Goal: Information Seeking & Learning: Learn about a topic

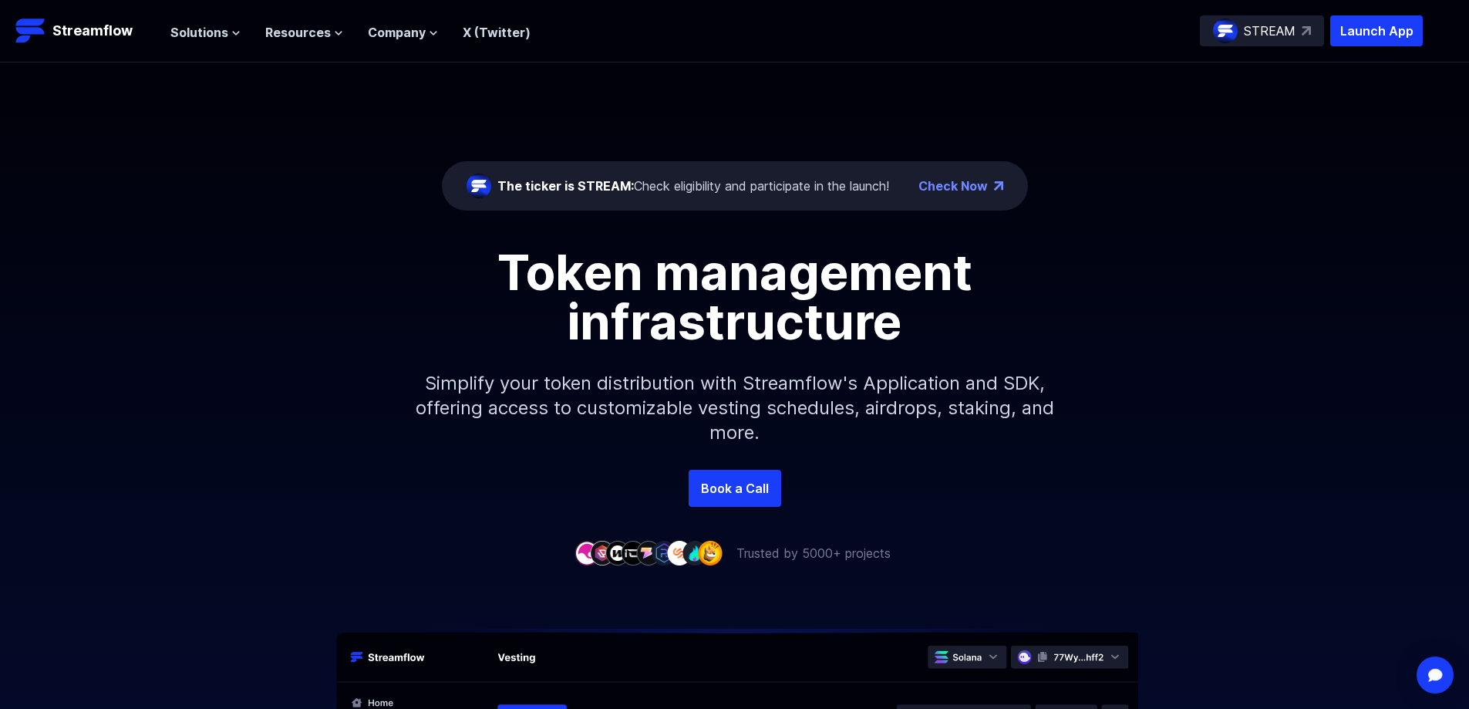
click at [1097, 285] on div "Token management infrastructure" at bounding box center [734, 297] width 879 height 99
click at [202, 29] on span "Solutions" at bounding box center [199, 32] width 58 height 19
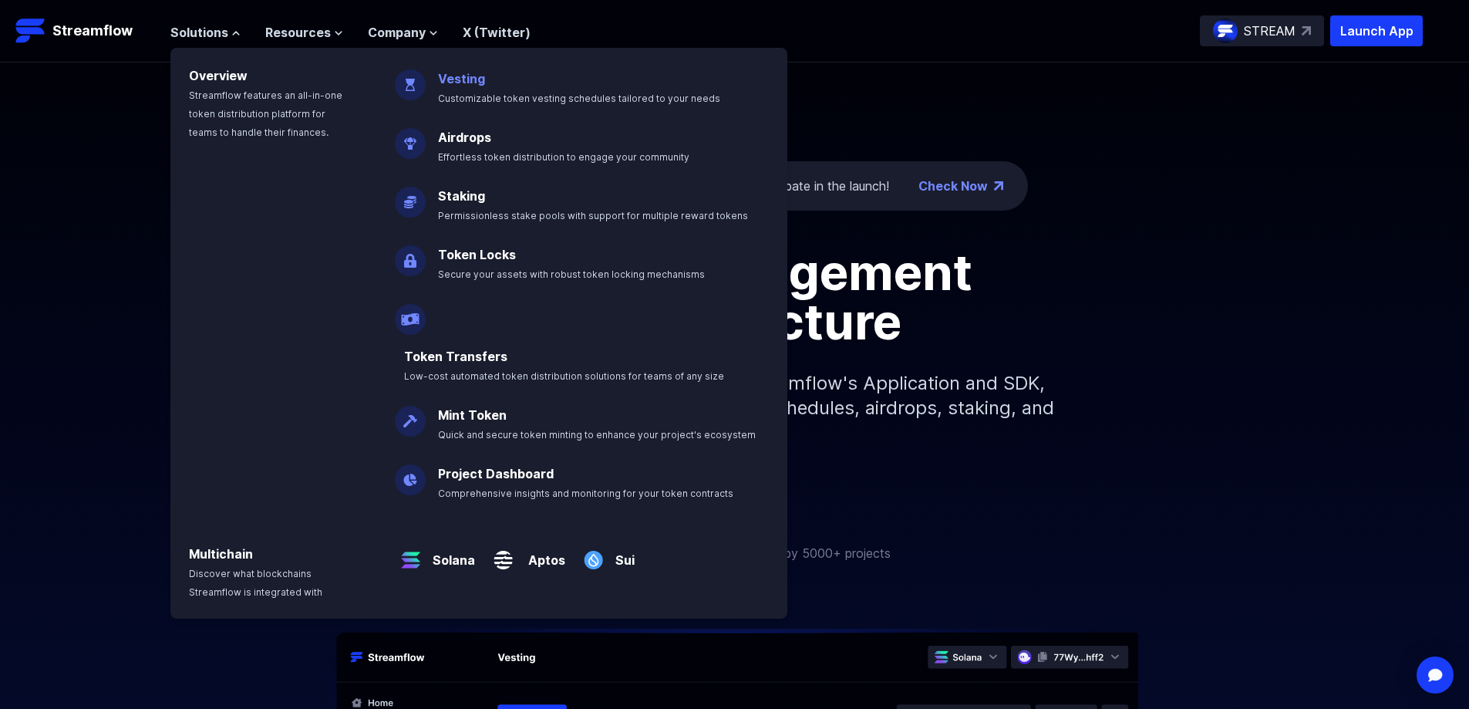
click at [464, 80] on link "Vesting" at bounding box center [461, 78] width 47 height 15
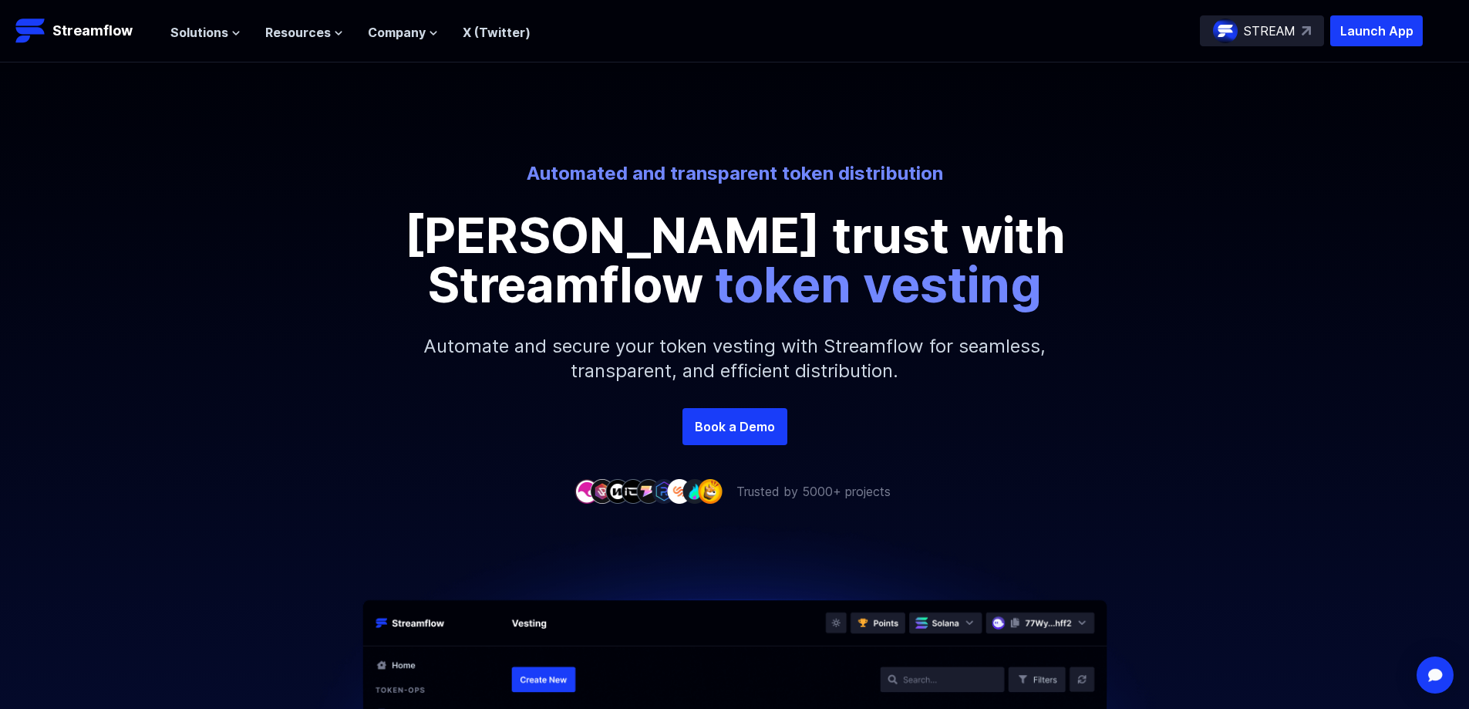
click at [301, 225] on div "Automated and transparent token distribution [PERSON_NAME] trust with Streamflo…" at bounding box center [734, 235] width 879 height 148
click at [718, 113] on div "Automated and transparent token distribution [PERSON_NAME] trust with Streamflo…" at bounding box center [734, 235] width 1469 height 346
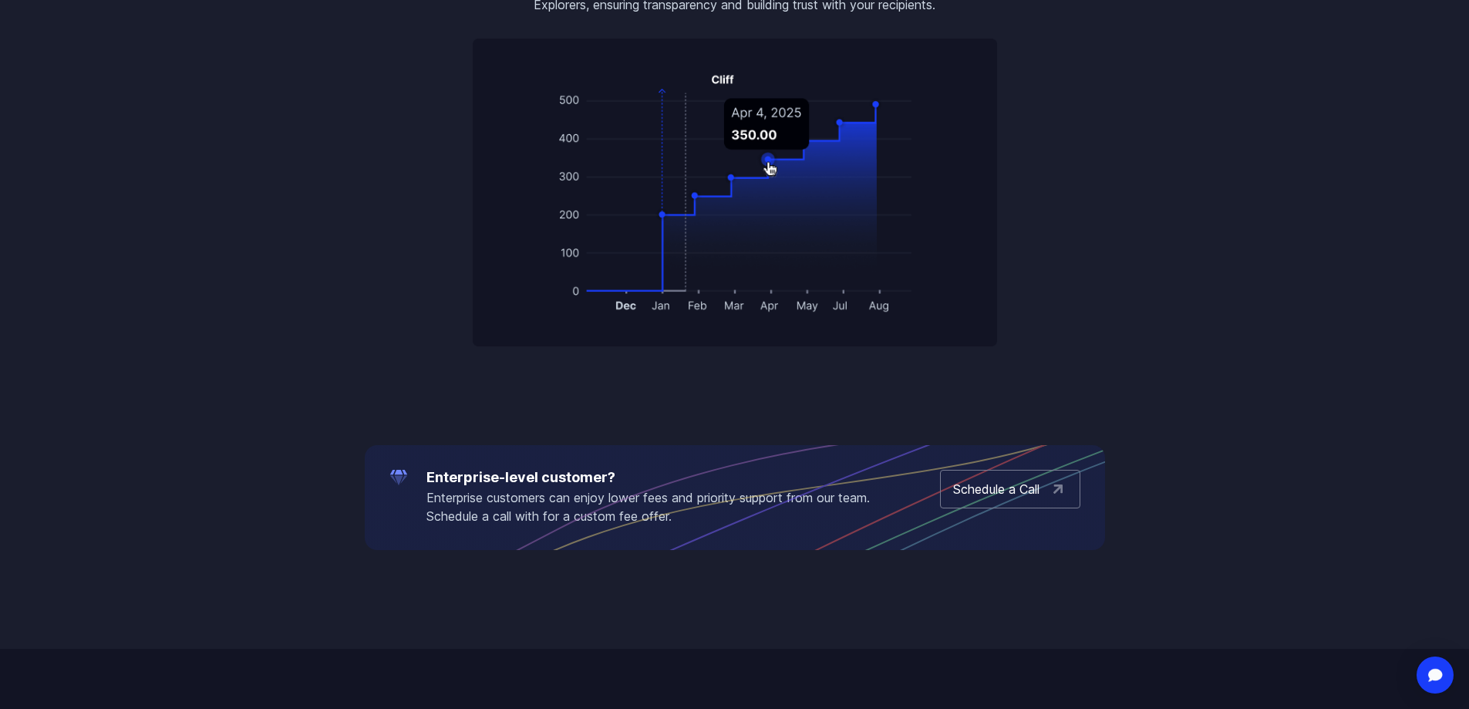
scroll to position [2082, 0]
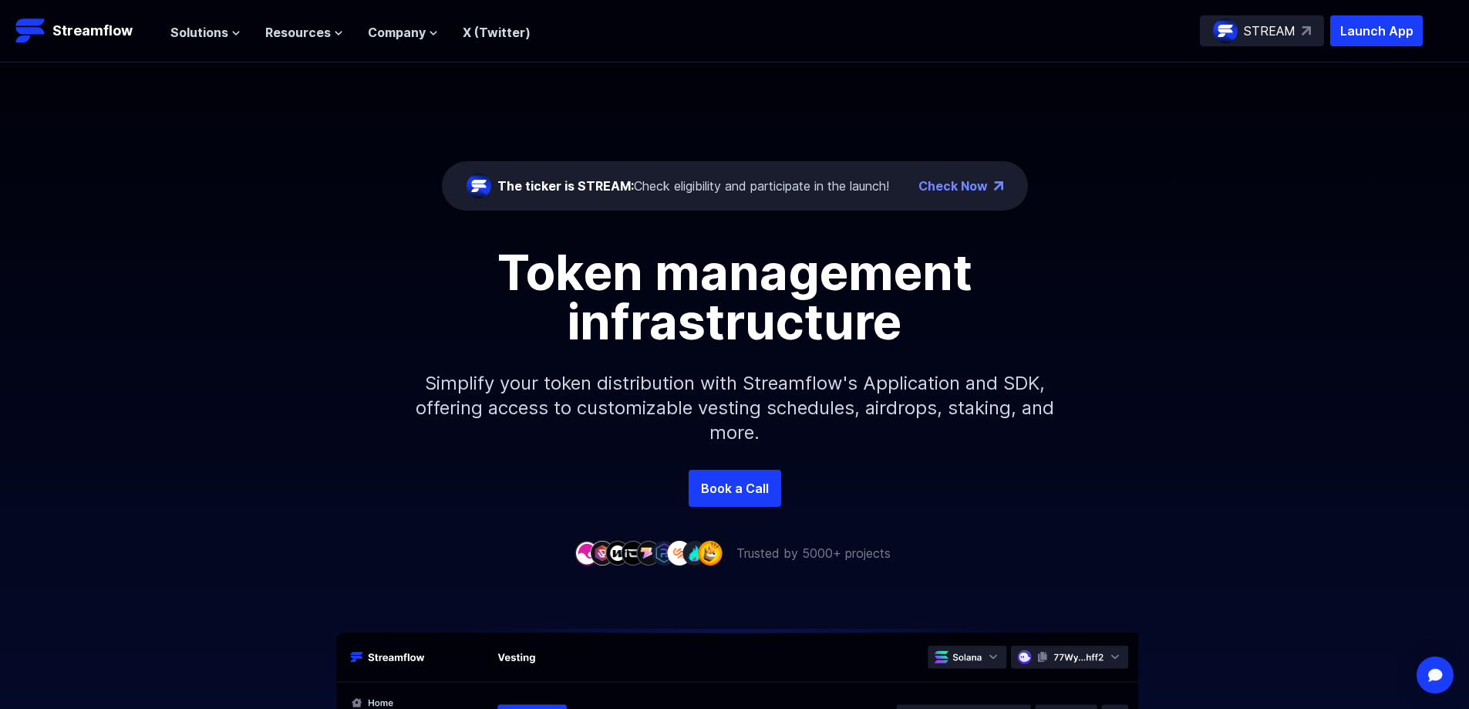
click at [262, 227] on div "The ticker is STREAM: Check eligibility and participate in the launch! Check No…" at bounding box center [734, 265] width 1469 height 407
click at [219, 32] on span "Solutions" at bounding box center [199, 32] width 58 height 19
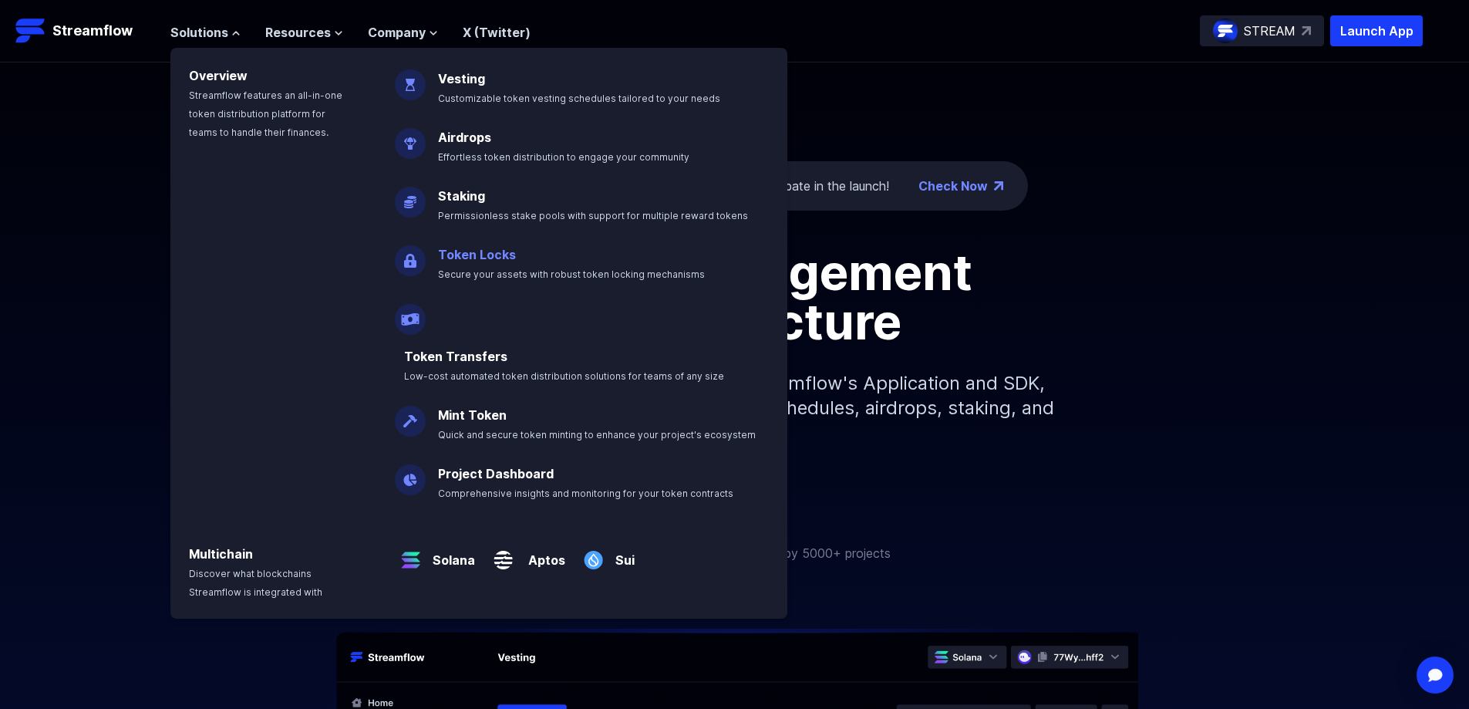
click at [480, 251] on link "Token Locks" at bounding box center [477, 254] width 78 height 15
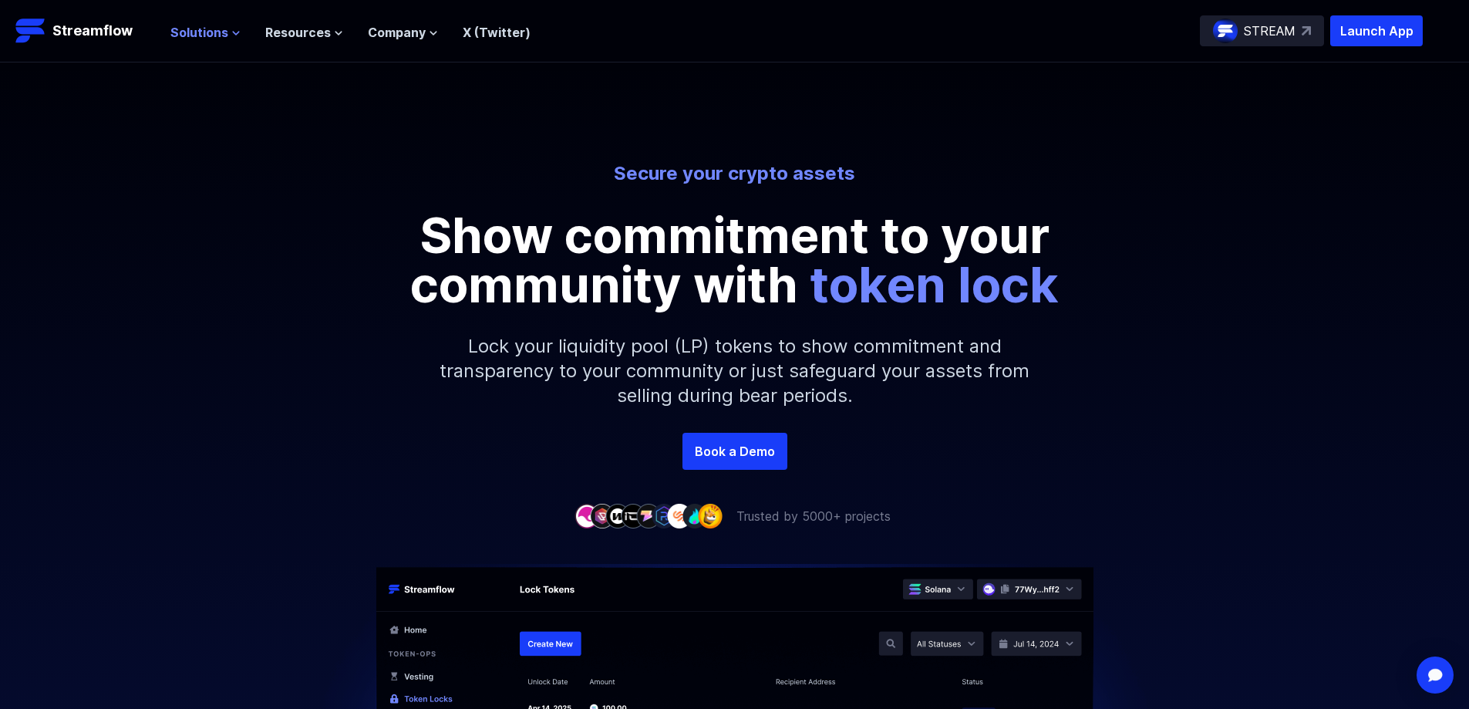
click at [231, 32] on icon at bounding box center [235, 33] width 9 height 9
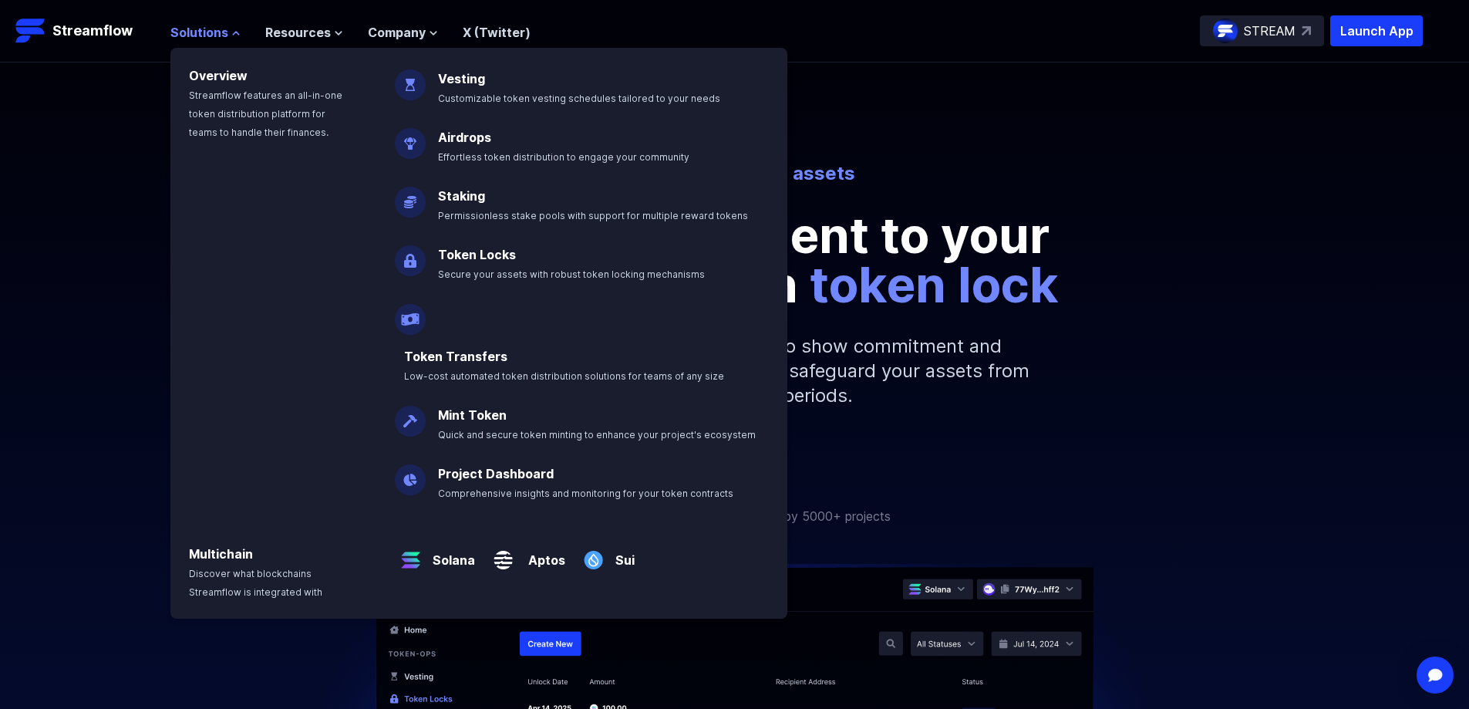
click at [228, 32] on button "Solutions" at bounding box center [205, 32] width 70 height 19
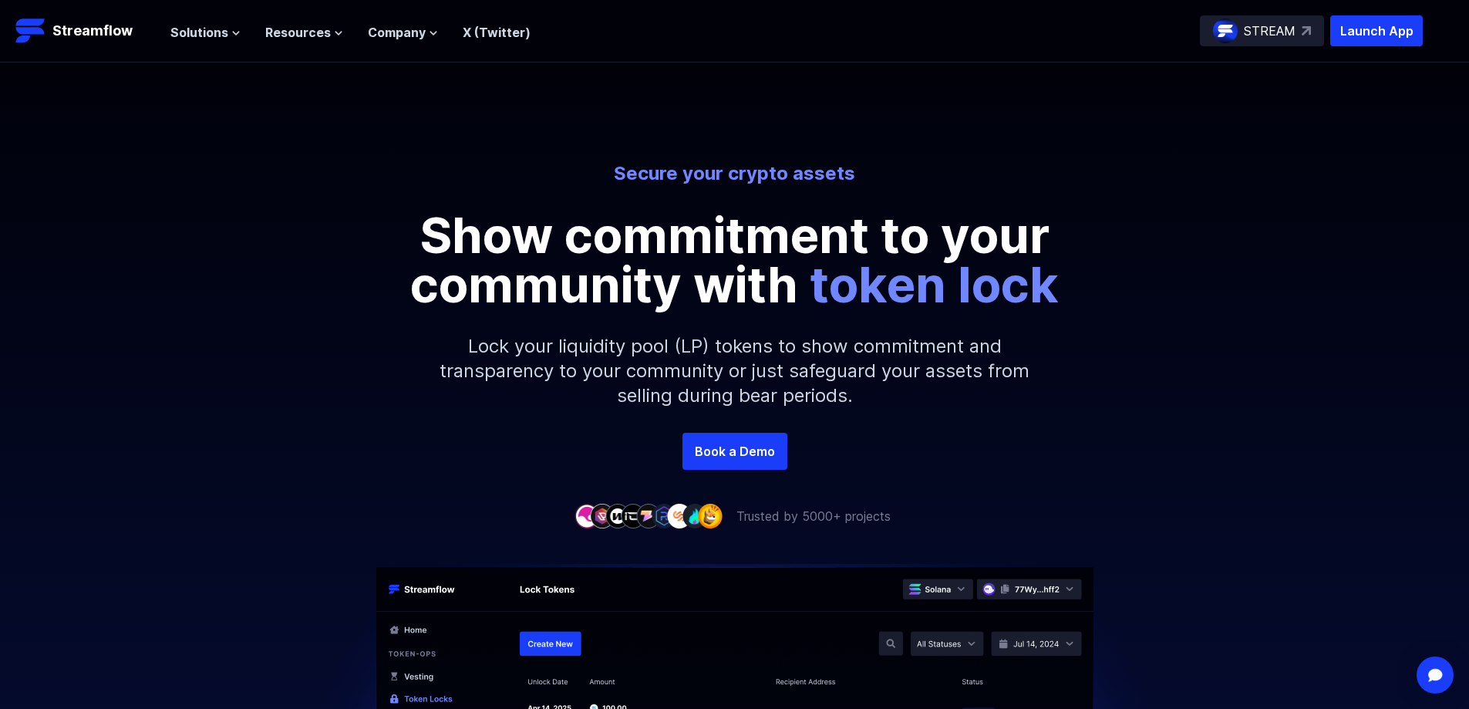
click at [224, 15] on header "Streamflow Launch App STREAM Solutions Overview Streamflow features an all-in-o…" at bounding box center [734, 31] width 1469 height 62
click at [229, 23] on button "Solutions" at bounding box center [205, 32] width 70 height 19
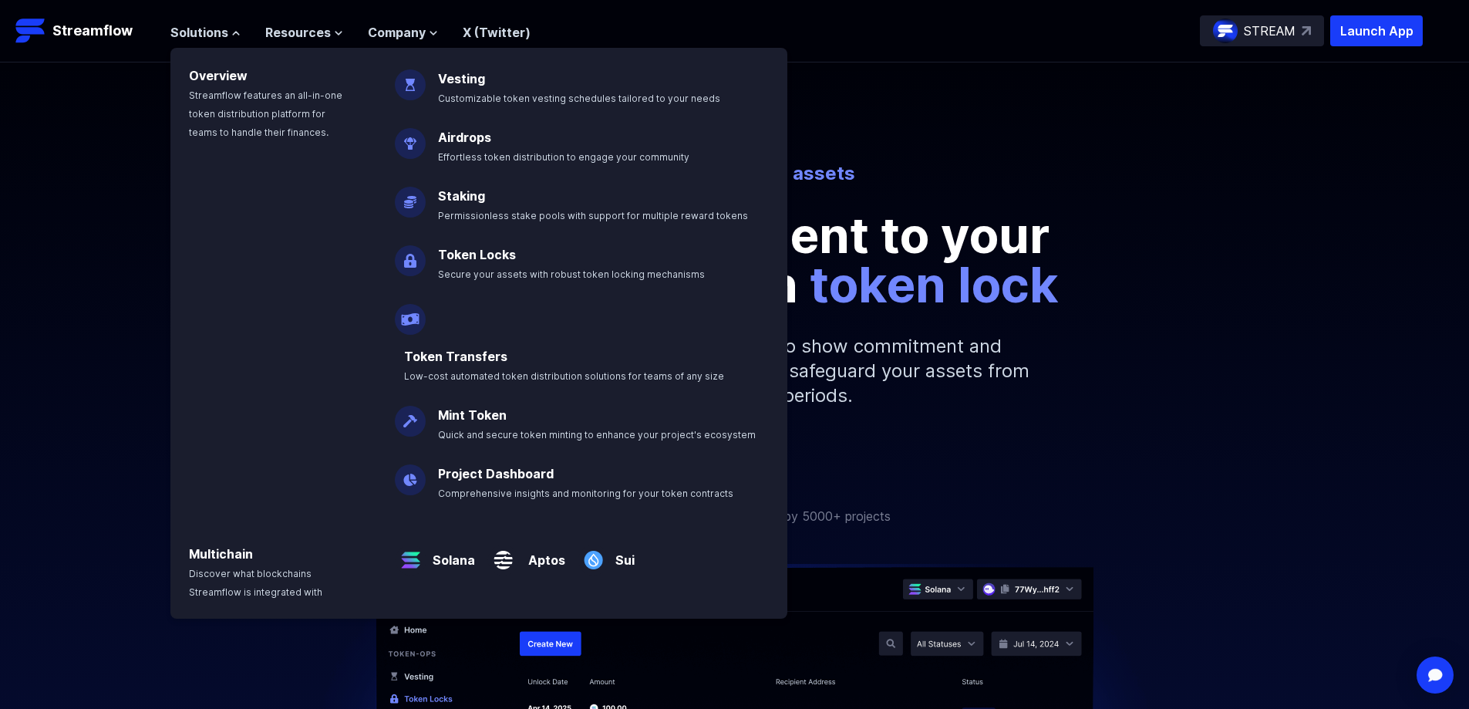
click at [99, 224] on div "Secure your crypto assets Show commitment to your community with token lock Loc…" at bounding box center [734, 296] width 1469 height 271
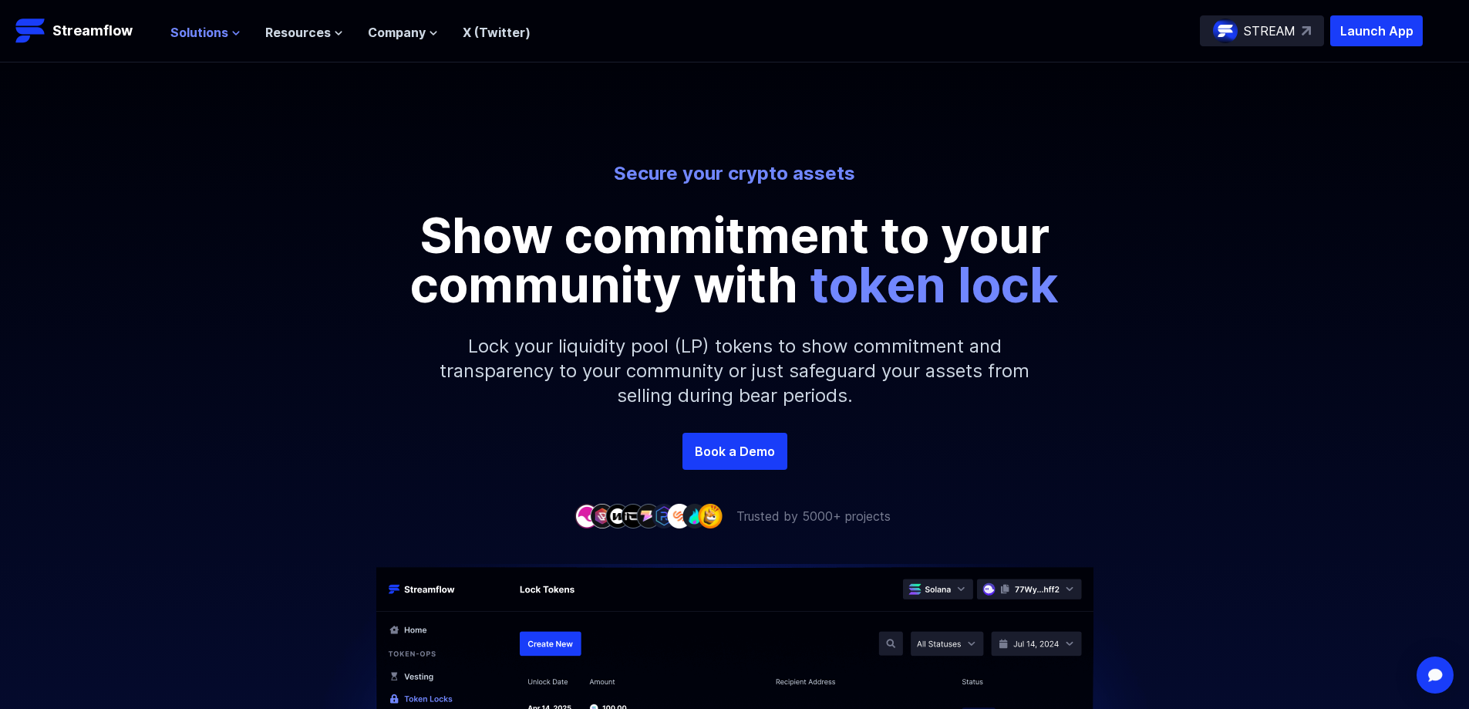
click at [201, 40] on span "Solutions" at bounding box center [199, 32] width 58 height 19
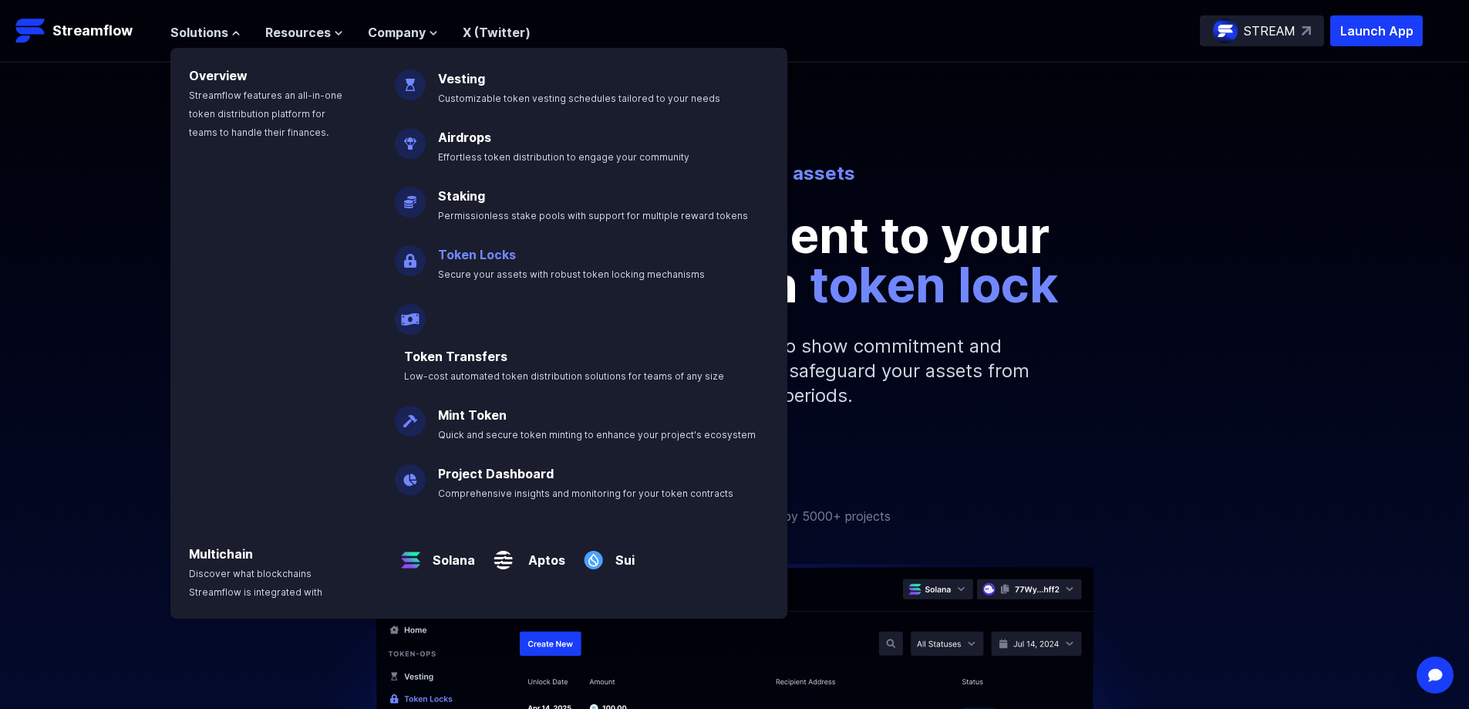
click at [468, 255] on link "Token Locks" at bounding box center [477, 254] width 78 height 15
